Goal: Task Accomplishment & Management: Use online tool/utility

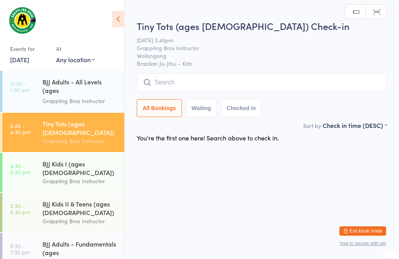
click at [80, 171] on div "BJJ Kids I (ages [DEMOGRAPHIC_DATA]) Grappling Bros Instructor" at bounding box center [83, 172] width 82 height 39
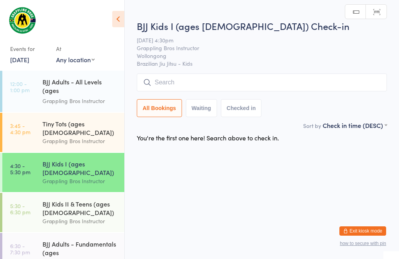
click at [75, 201] on div "BJJ Kids II & Teens (ages [DEMOGRAPHIC_DATA])" at bounding box center [79, 208] width 75 height 17
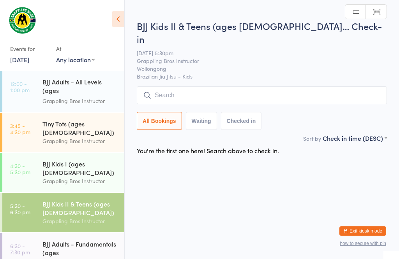
click at [81, 127] on div "Tiny Tots (ages [DEMOGRAPHIC_DATA])" at bounding box center [79, 128] width 75 height 17
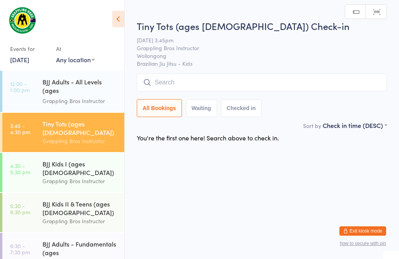
click at [79, 240] on div "BJJ Adults - Fundamentals (ages [DEMOGRAPHIC_DATA]+)" at bounding box center [79, 249] width 75 height 19
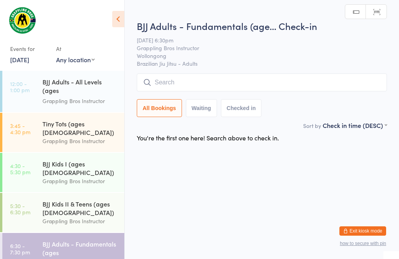
click at [72, 95] on div "BJJ Adults - All Levels (ages [DEMOGRAPHIC_DATA]+)" at bounding box center [79, 87] width 75 height 19
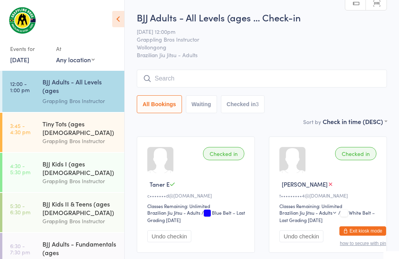
click at [78, 137] on div "Grappling Bros Instructor" at bounding box center [79, 141] width 75 height 9
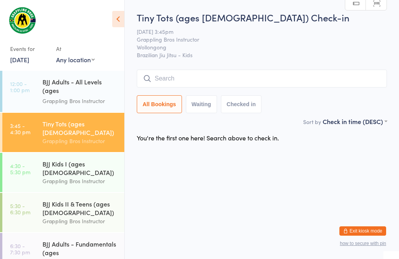
click at [174, 75] on input "search" at bounding box center [262, 79] width 250 height 18
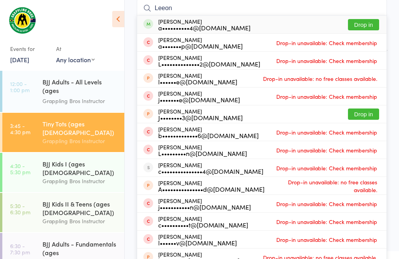
type input "Leeon"
click at [364, 24] on button "Drop in" at bounding box center [363, 24] width 31 height 11
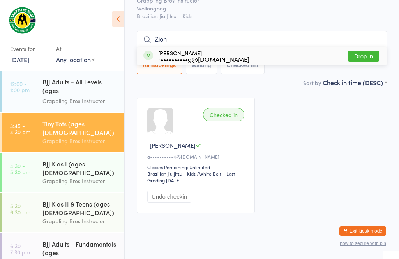
scroll to position [35, 0]
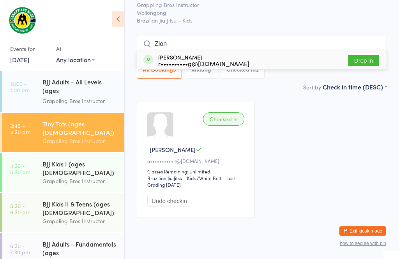
type input "Zion"
click at [367, 62] on button "Drop in" at bounding box center [363, 60] width 31 height 11
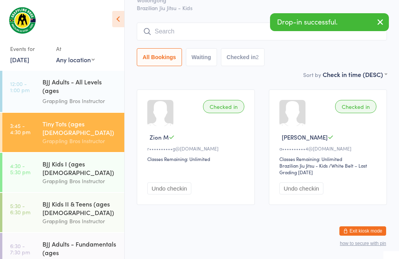
scroll to position [116, 0]
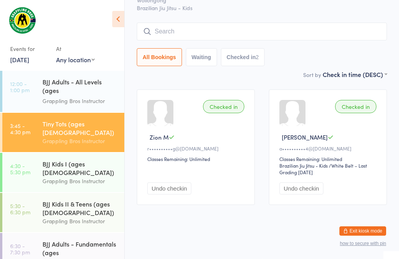
click at [37, 153] on link "4:30 - 5:30 pm BJJ Kids I (ages [DEMOGRAPHIC_DATA]) Grappling Bros Instructor" at bounding box center [63, 172] width 122 height 39
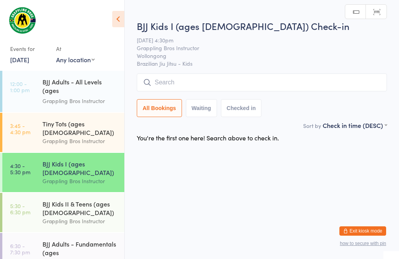
scroll to position [56, 0]
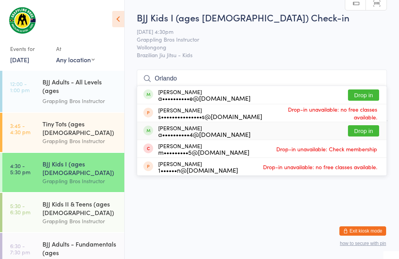
type input "Orlando"
click at [360, 125] on button "Drop in" at bounding box center [363, 130] width 31 height 11
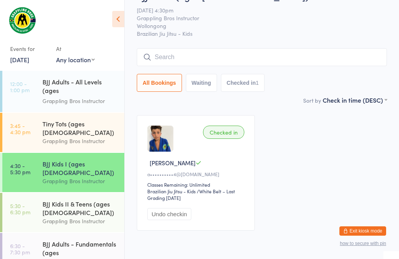
scroll to position [19, 0]
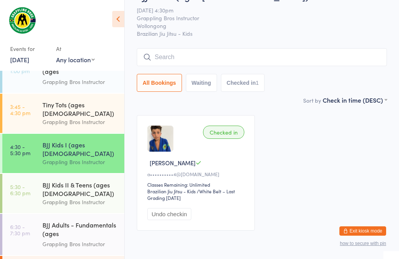
click at [76, 100] on div "Tiny Tots (ages [DEMOGRAPHIC_DATA])" at bounding box center [79, 108] width 75 height 17
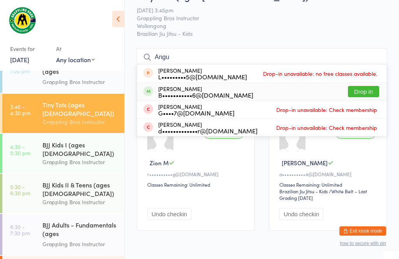
type input "Angu"
click at [367, 91] on button "Drop in" at bounding box center [363, 91] width 31 height 11
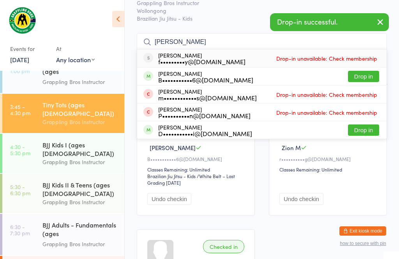
scroll to position [39, 0]
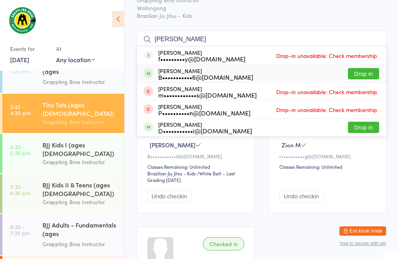
type input "[PERSON_NAME]"
click at [367, 75] on button "Drop in" at bounding box center [363, 73] width 31 height 11
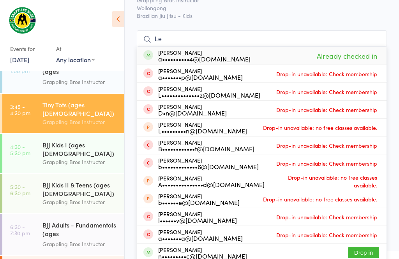
type input "L"
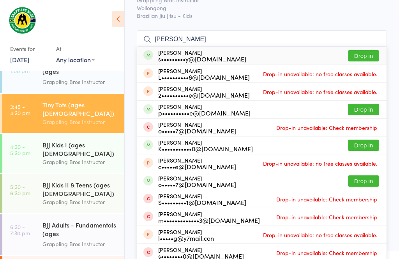
type input "[PERSON_NAME]"
click at [366, 57] on button "Drop in" at bounding box center [363, 55] width 31 height 11
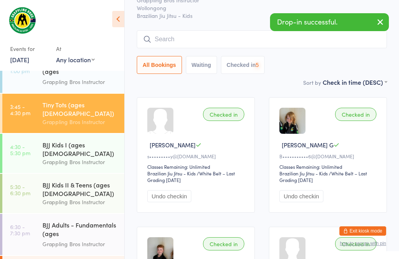
click at [81, 158] on div "Grappling Bros Instructor" at bounding box center [79, 162] width 75 height 9
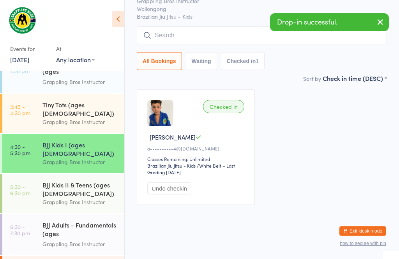
scroll to position [64, 0]
click at [88, 118] on div "Grappling Bros Instructor" at bounding box center [79, 122] width 75 height 9
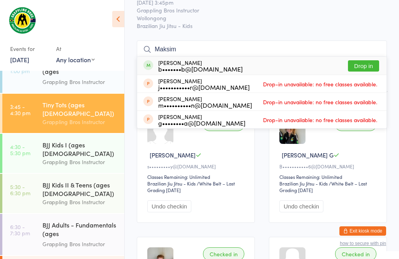
scroll to position [30, 0]
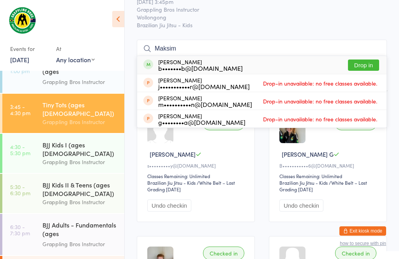
type input "Maksim"
click at [361, 63] on button "Drop in" at bounding box center [363, 65] width 31 height 11
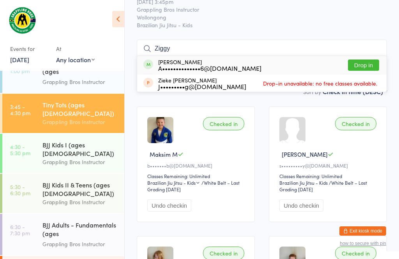
type input "Ziggy"
click at [247, 68] on div "[PERSON_NAME] A••••••••••••••6@[DOMAIN_NAME] Drop in" at bounding box center [261, 65] width 249 height 18
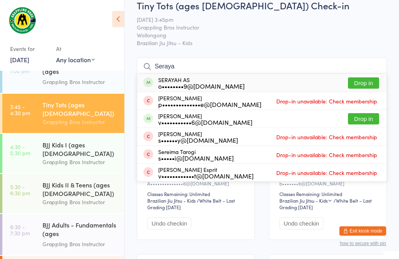
scroll to position [19, 0]
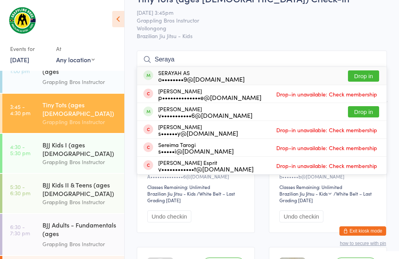
type input "Seraya"
click at [365, 80] on button "Drop in" at bounding box center [363, 76] width 31 height 11
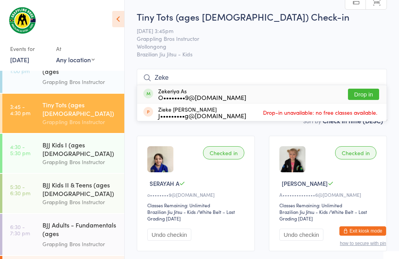
scroll to position [29, 0]
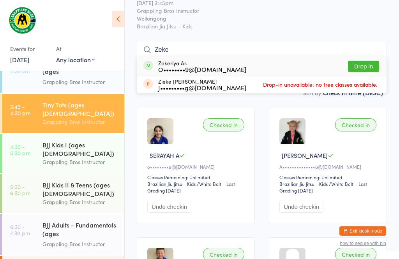
type input "Zeke"
click at [368, 63] on button "Drop in" at bounding box center [363, 66] width 31 height 11
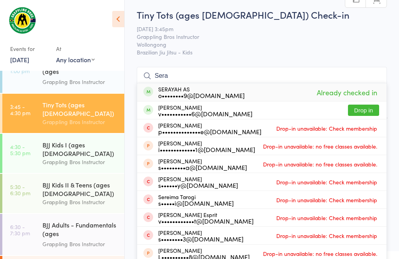
scroll to position [0, 0]
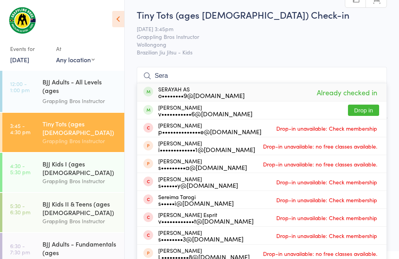
click at [196, 72] on input "Sera" at bounding box center [262, 76] width 250 height 18
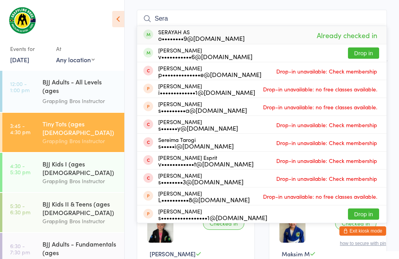
scroll to position [71, 0]
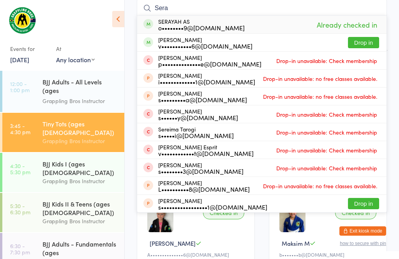
click at [186, 6] on input "Sera" at bounding box center [262, 8] width 250 height 18
type input "S"
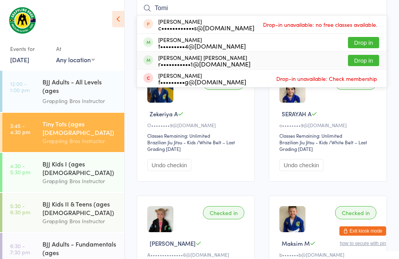
type input "Tomi"
click at [368, 59] on button "Drop in" at bounding box center [363, 60] width 31 height 11
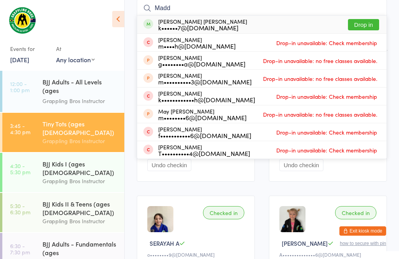
type input "Madd"
click at [363, 21] on button "Drop in" at bounding box center [363, 24] width 31 height 11
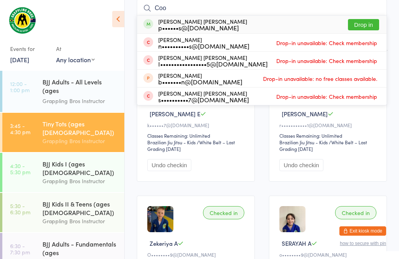
type input "Coo"
click at [205, 25] on div "p••••••s@[DOMAIN_NAME]" at bounding box center [202, 28] width 89 height 6
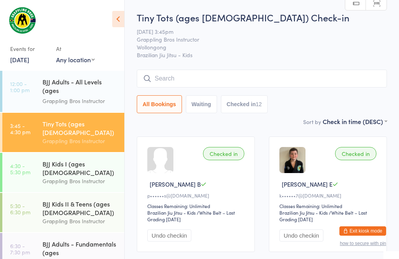
scroll to position [0, 0]
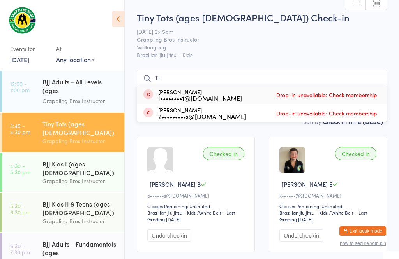
type input "T"
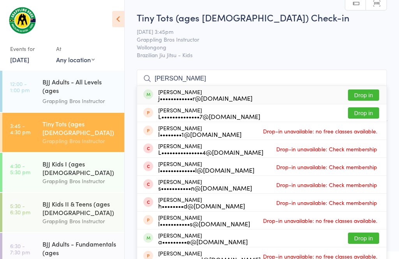
type input "[PERSON_NAME]"
click at [362, 95] on button "Drop in" at bounding box center [363, 95] width 31 height 11
